Goal: Transaction & Acquisition: Subscribe to service/newsletter

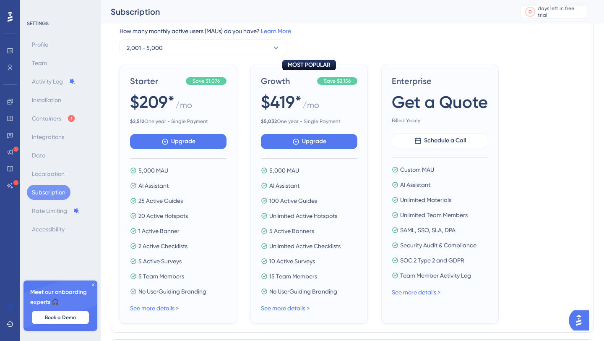
scroll to position [114, 0]
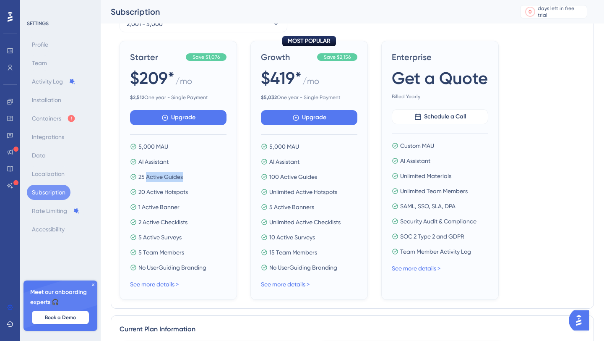
drag, startPoint x: 146, startPoint y: 175, endPoint x: 188, endPoint y: 173, distance: 42.8
click at [189, 176] on div "25 Active Guides" at bounding box center [178, 177] width 96 height 10
drag, startPoint x: 141, startPoint y: 264, endPoint x: 211, endPoint y: 261, distance: 69.7
click at [212, 262] on div "No UserGuiding Branding" at bounding box center [178, 267] width 96 height 10
drag, startPoint x: 284, startPoint y: 222, endPoint x: 327, endPoint y: 221, distance: 43.2
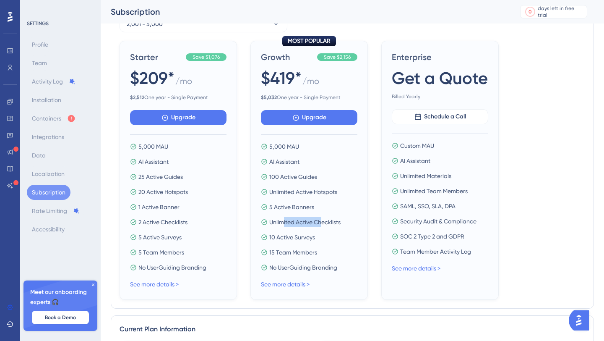
click at [327, 222] on span "Unlimited Active Checklists" at bounding box center [304, 222] width 71 height 10
drag, startPoint x: 272, startPoint y: 237, endPoint x: 313, endPoint y: 237, distance: 40.3
click at [313, 237] on span "10 Active Surveys" at bounding box center [292, 237] width 46 height 10
drag, startPoint x: 276, startPoint y: 252, endPoint x: 303, endPoint y: 253, distance: 27.3
click at [303, 253] on span "15 Team Members" at bounding box center [293, 252] width 48 height 10
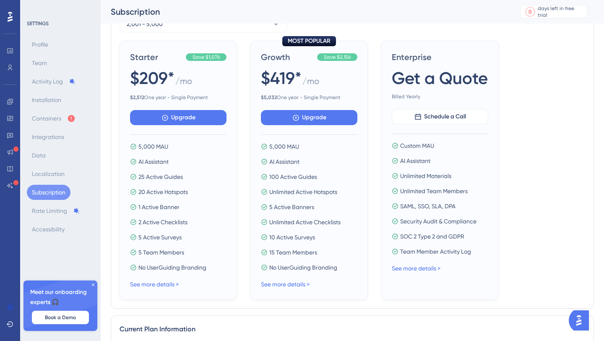
click at [164, 250] on span "5 Team Members" at bounding box center [161, 252] width 46 height 10
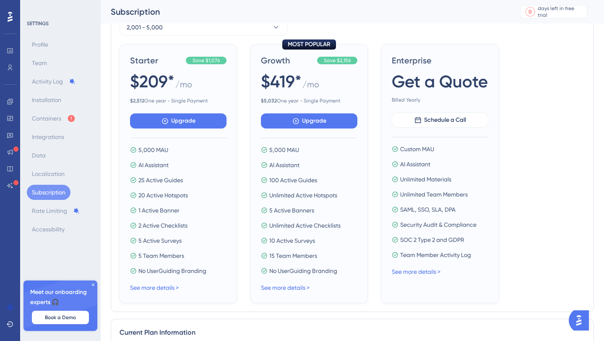
scroll to position [111, 0]
drag, startPoint x: 130, startPoint y: 99, endPoint x: 151, endPoint y: 99, distance: 21.4
click at [151, 99] on span "$ 2,512 One year - Single Payment" at bounding box center [178, 100] width 96 height 7
click at [167, 99] on span "$ 2,512 One year - Single Payment" at bounding box center [178, 100] width 96 height 7
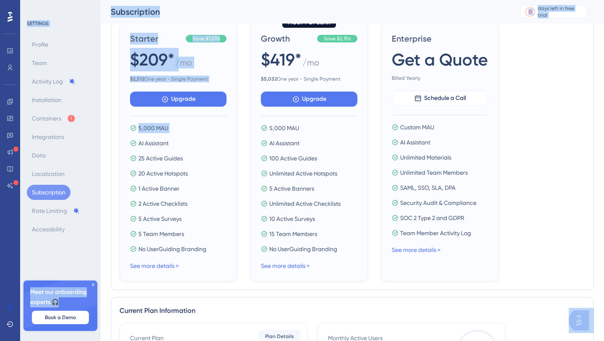
scroll to position [0, 0]
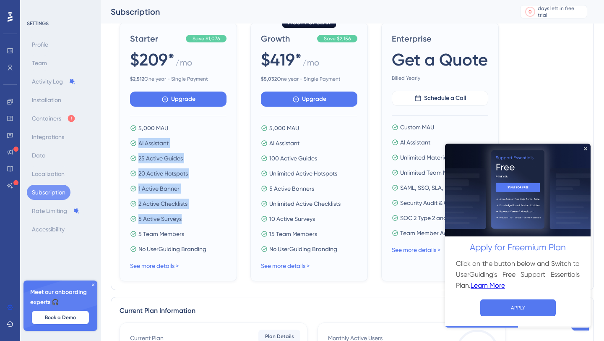
drag, startPoint x: 139, startPoint y: 141, endPoint x: 185, endPoint y: 221, distance: 92.4
click at [185, 221] on div "5,000 MAU AI Assistant 25 Active Guides 20 Active Hotspots 1 Active Banner 2 Ac…" at bounding box center [178, 188] width 96 height 131
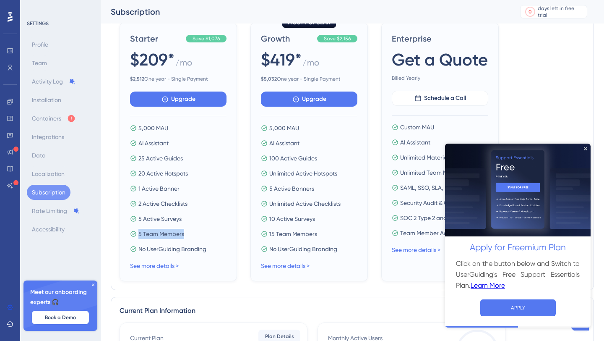
drag, startPoint x: 138, startPoint y: 234, endPoint x: 201, endPoint y: 233, distance: 62.5
click at [201, 234] on div "5 Team Members" at bounding box center [178, 234] width 96 height 10
click at [194, 222] on div "5 Active Surveys" at bounding box center [178, 219] width 96 height 10
click at [154, 267] on link "See more details >" at bounding box center [154, 265] width 49 height 7
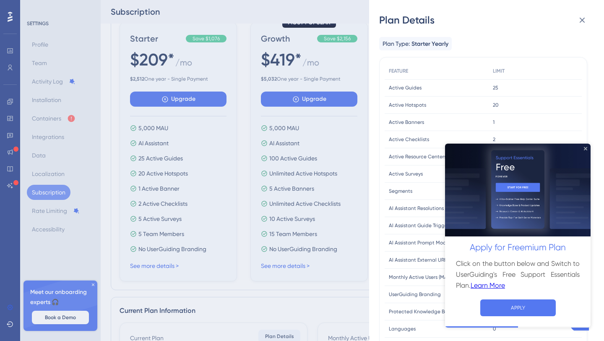
click at [585, 149] on icon "Close Preview" at bounding box center [585, 147] width 3 height 3
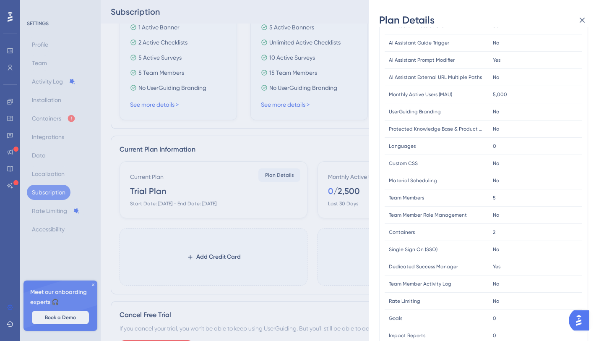
scroll to position [180, 0]
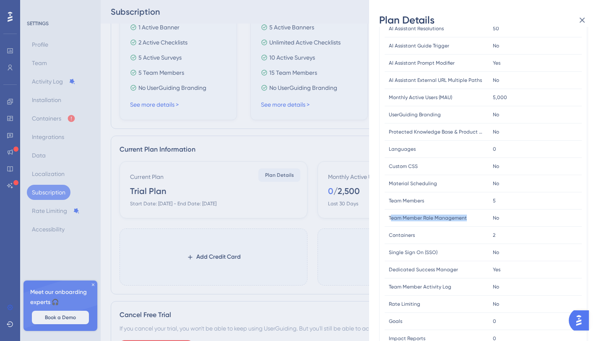
drag, startPoint x: 391, startPoint y: 218, endPoint x: 471, endPoint y: 217, distance: 80.1
click at [471, 218] on div "Team Member Role Management Team Member Role Management" at bounding box center [437, 217] width 104 height 17
drag, startPoint x: 388, startPoint y: 216, endPoint x: 480, endPoint y: 211, distance: 91.2
click at [480, 212] on div "Team Member Role Management Team Member Role Management" at bounding box center [437, 217] width 104 height 17
click at [170, 198] on div "Plan Details Plan Type: Starter Yearly FEATURE LIMIT Active Guides Active Guide…" at bounding box center [302, 170] width 604 height 341
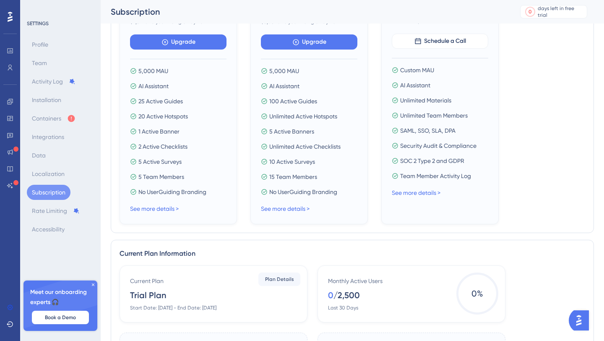
scroll to position [206, 0]
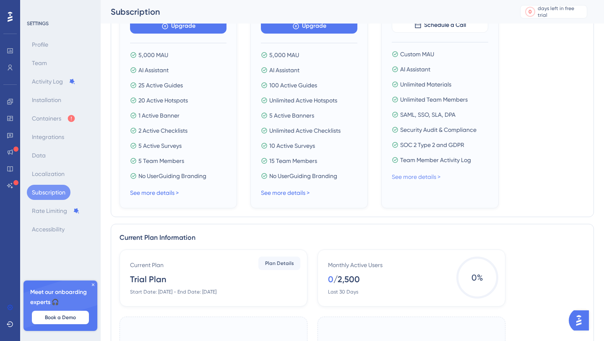
click at [417, 173] on link "See more details >" at bounding box center [416, 176] width 49 height 7
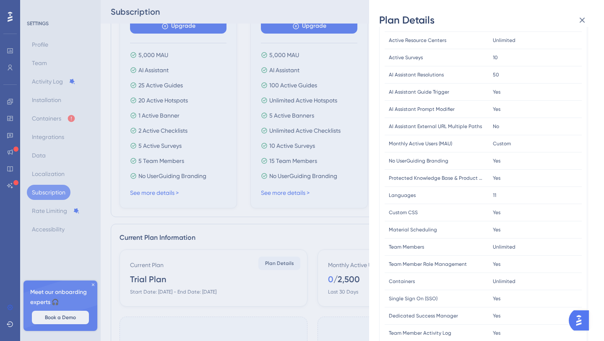
scroll to position [120, 0]
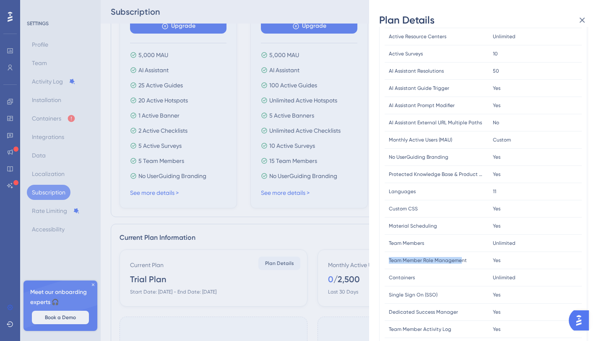
drag, startPoint x: 386, startPoint y: 258, endPoint x: 481, endPoint y: 228, distance: 100.4
click at [481, 228] on div "FEATURE LIMIT Active Guides Active Guides Unlimited Unlimited Active Hotspots A…" at bounding box center [483, 166] width 197 height 447
drag, startPoint x: 391, startPoint y: 259, endPoint x: 478, endPoint y: 259, distance: 87.3
click at [478, 259] on div "Team Member Role Management Team Member Role Management" at bounding box center [437, 260] width 104 height 17
click at [411, 257] on span "Team Member Role Management" at bounding box center [428, 260] width 78 height 7
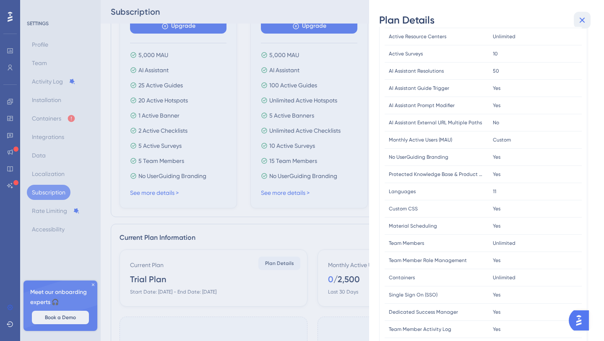
click at [581, 20] on icon at bounding box center [582, 20] width 10 height 10
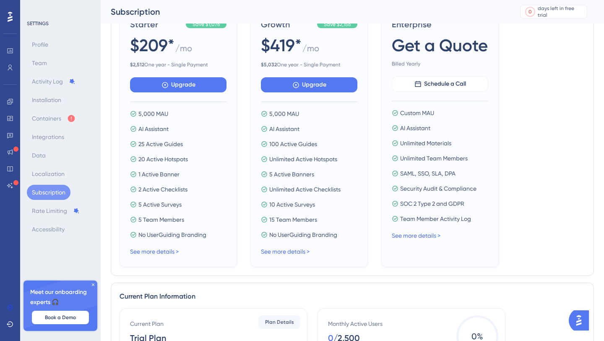
scroll to position [90, 0]
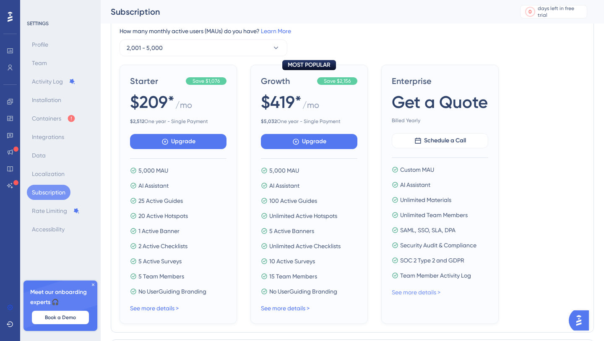
click at [408, 291] on link "See more details >" at bounding box center [416, 292] width 49 height 7
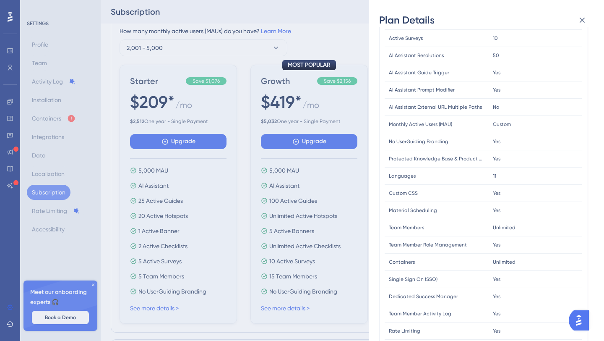
scroll to position [148, 0]
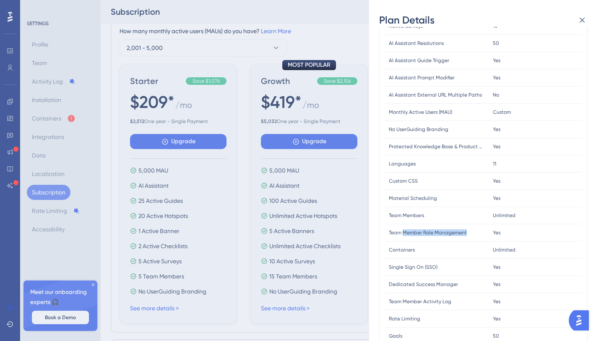
drag, startPoint x: 470, startPoint y: 234, endPoint x: 403, endPoint y: 234, distance: 67.1
click at [403, 234] on div "Team Member Role Management Team Member Role Management" at bounding box center [437, 232] width 104 height 17
